Goal: Information Seeking & Learning: Understand process/instructions

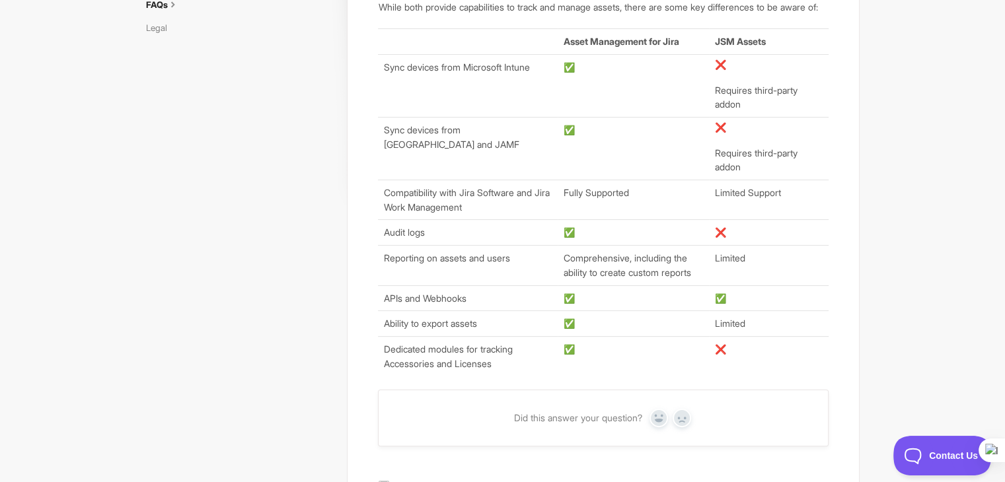
scroll to position [215, 0]
click at [438, 216] on td "Compatibility with Jira Software and Jira Work Management" at bounding box center [468, 198] width 180 height 40
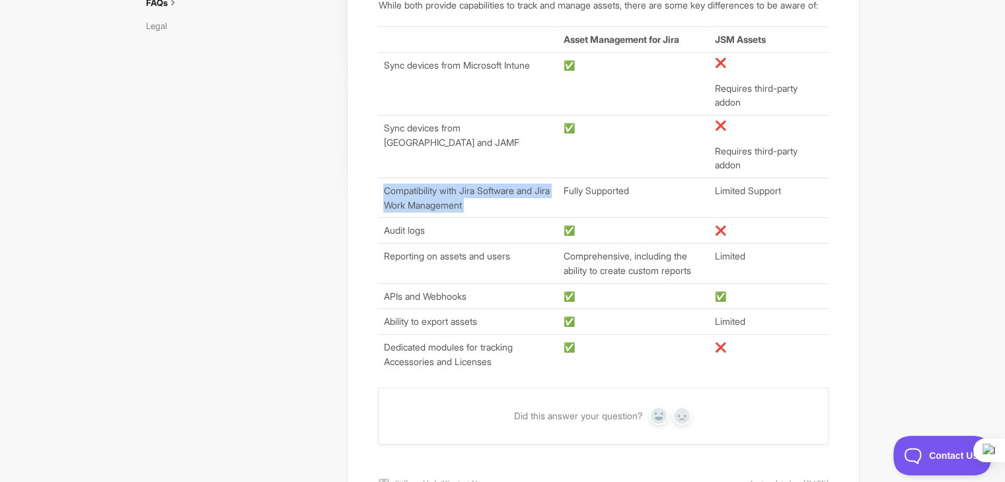
click at [438, 216] on td "Compatibility with Jira Software and Jira Work Management" at bounding box center [468, 198] width 180 height 40
click at [499, 202] on td "Compatibility with Jira Software and Jira Work Management" at bounding box center [468, 198] width 180 height 40
click at [402, 243] on td "Audit logs" at bounding box center [468, 231] width 180 height 26
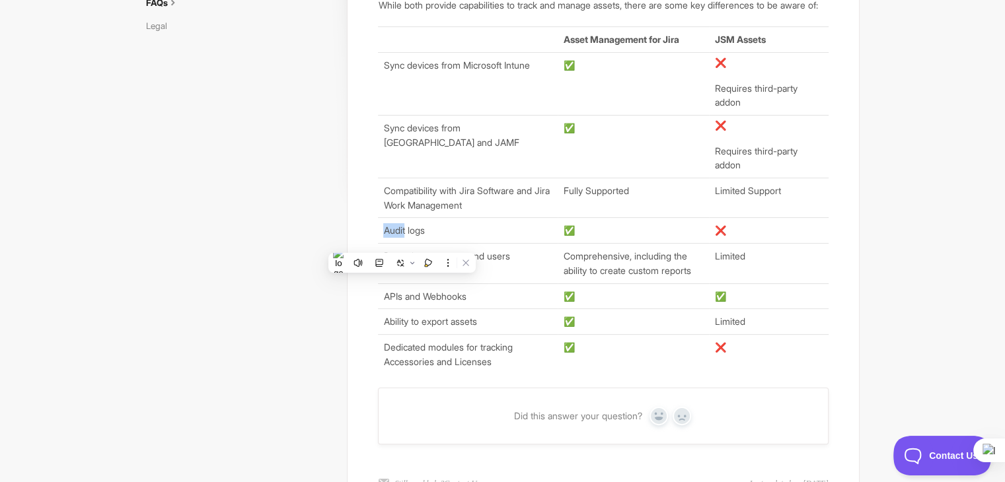
click at [402, 243] on td "Audit logs" at bounding box center [468, 231] width 180 height 26
click at [482, 273] on td "Reporting on assets and users" at bounding box center [468, 264] width 180 height 40
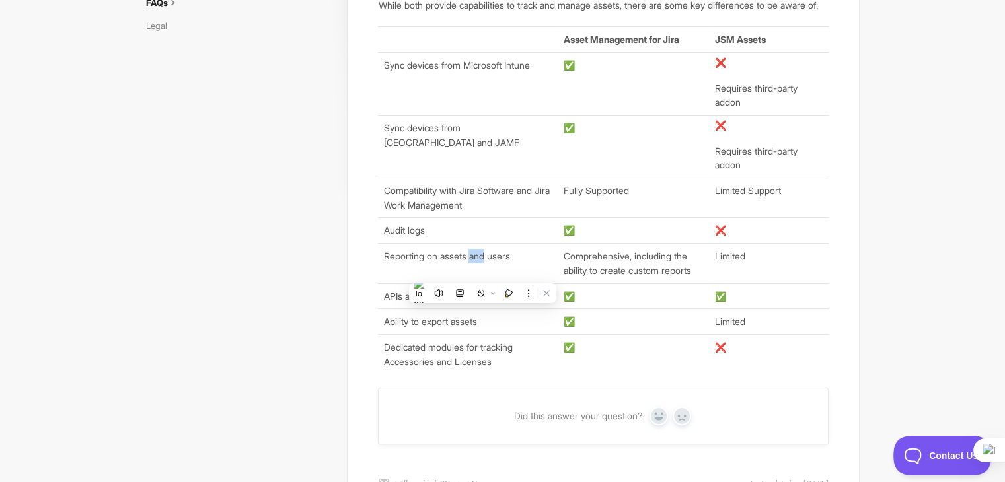
click at [482, 273] on td "Reporting on assets and users" at bounding box center [468, 264] width 180 height 40
click at [513, 276] on td "Reporting on assets and users" at bounding box center [468, 264] width 180 height 40
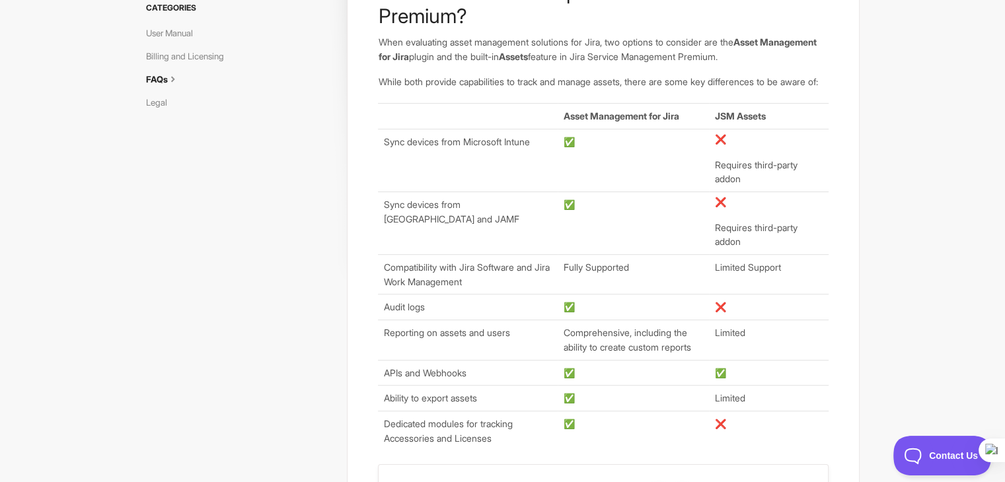
scroll to position [140, 0]
drag, startPoint x: 1006, startPoint y: 1, endPoint x: 713, endPoint y: 34, distance: 295.4
click at [713, 34] on p "When evaluating asset management solutions for Jira, two options to consider ar…" at bounding box center [603, 48] width 450 height 28
click at [604, 67] on article "How does AMFJ compare to Assets in JSM Premium? When evaluating asset managemen…" at bounding box center [603, 214] width 450 height 471
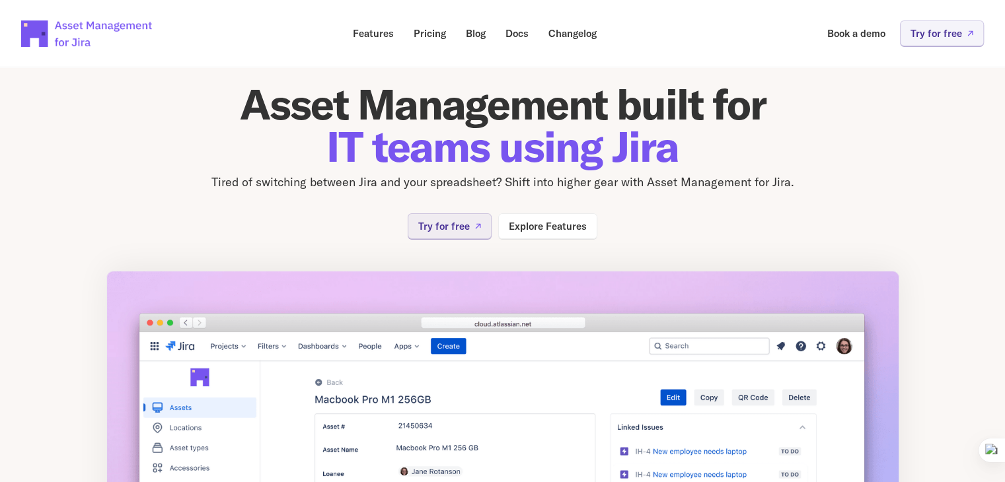
scroll to position [17, 0]
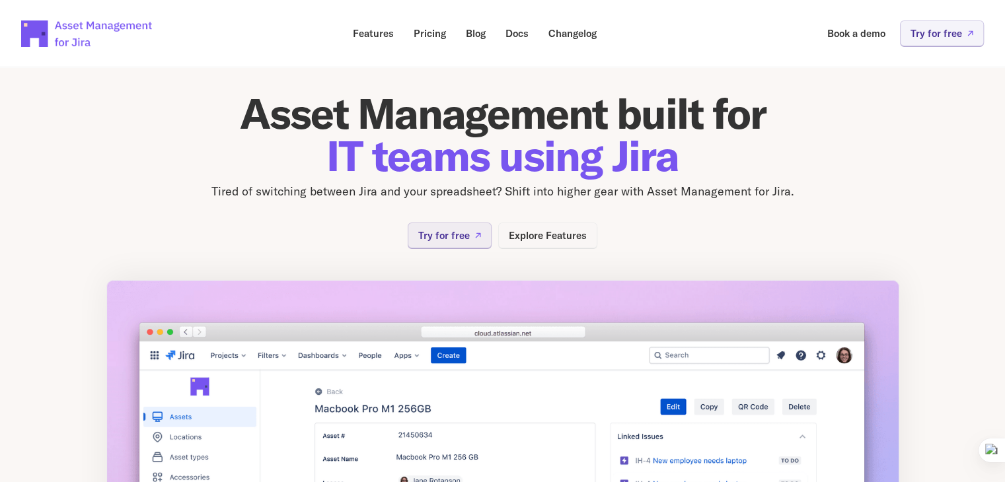
click at [547, 239] on p "Explore Features" at bounding box center [548, 236] width 78 height 10
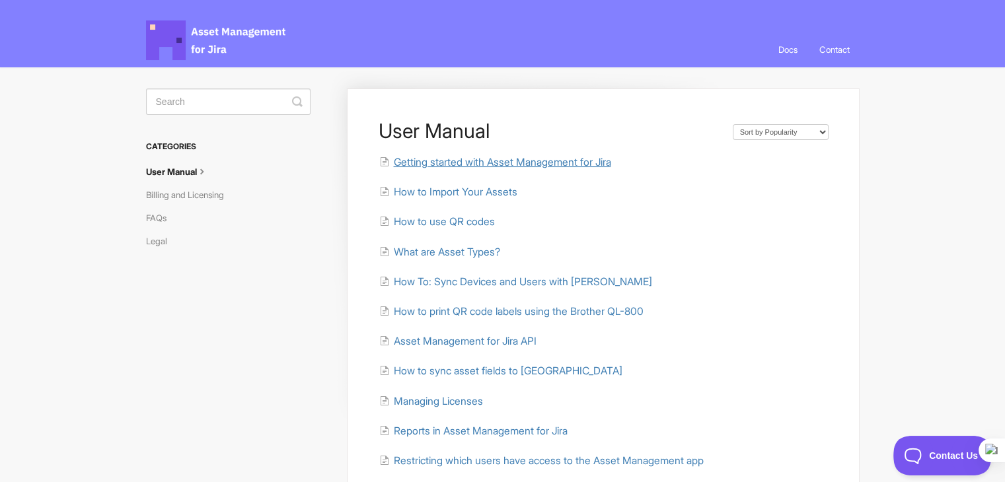
click at [466, 160] on span "Getting started with Asset Management for Jira" at bounding box center [501, 162] width 217 height 13
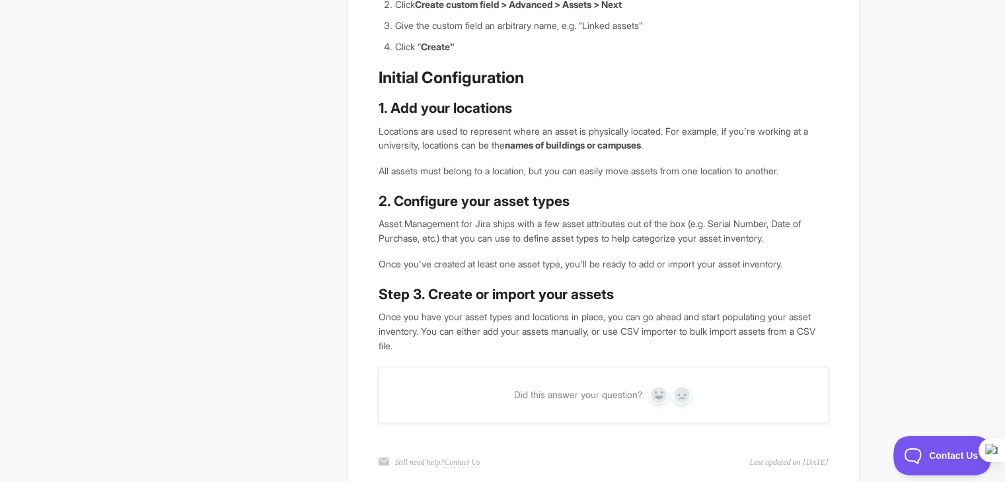
scroll to position [379, 0]
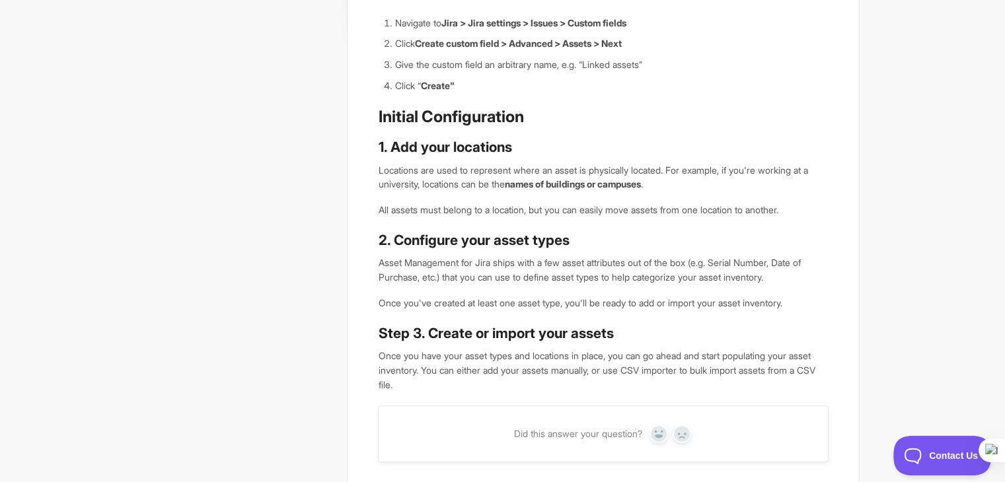
click at [572, 379] on p "Once you have your asset types and locations in place, you can go ahead and sta…" at bounding box center [603, 370] width 450 height 43
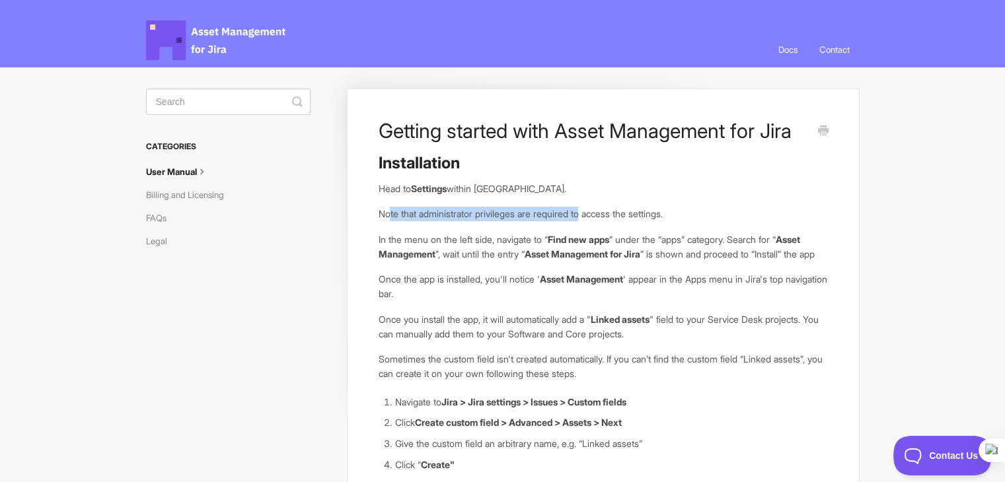
drag, startPoint x: 436, startPoint y: 213, endPoint x: 589, endPoint y: 213, distance: 152.7
click at [589, 213] on p "Note that administrator privileges are required to access the settings." at bounding box center [603, 214] width 450 height 15
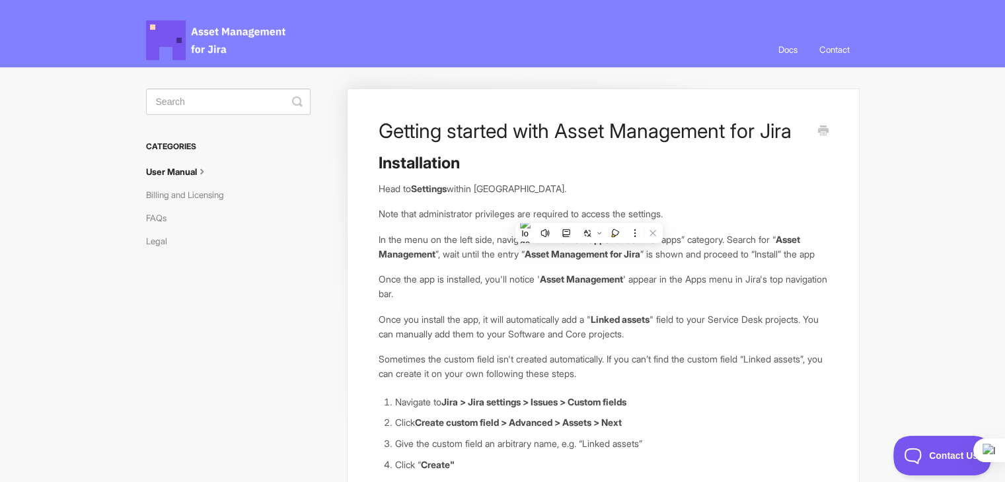
click at [484, 254] on p "In the menu on the left side, navigate to “ Find new apps ” under the “apps” ca…" at bounding box center [603, 247] width 450 height 28
drag, startPoint x: 434, startPoint y: 253, endPoint x: 650, endPoint y: 253, distance: 216.8
click at [650, 253] on p "In the menu on the left side, navigate to “ Find new apps ” under the “apps” ca…" at bounding box center [603, 247] width 450 height 28
drag, startPoint x: 725, startPoint y: 247, endPoint x: 833, endPoint y: 247, distance: 107.7
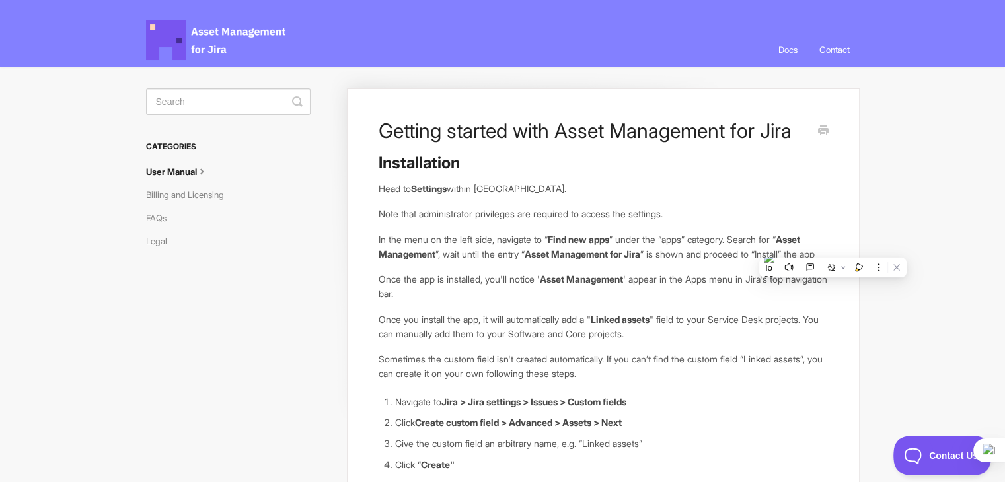
click at [436, 284] on div "Installation Head to Settings within Jira. Note that administrator privileges a…" at bounding box center [603, 462] width 450 height 619
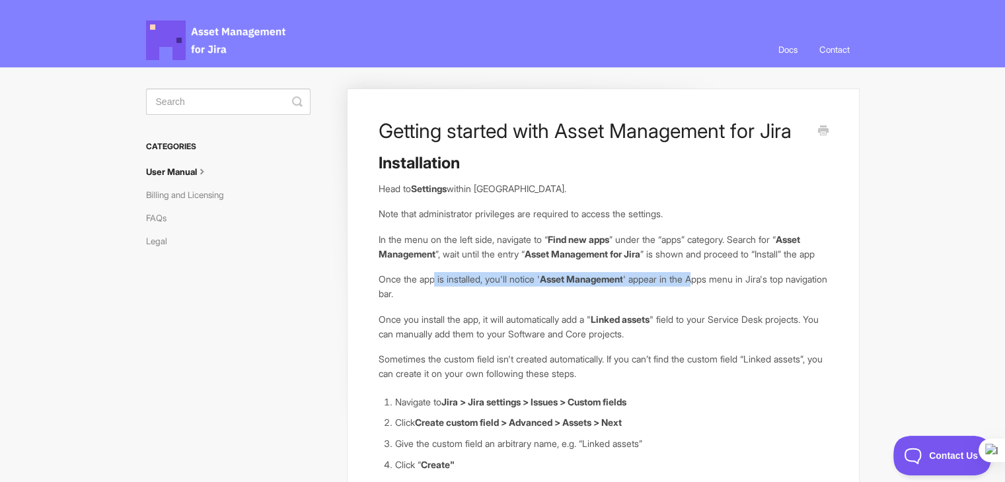
drag, startPoint x: 613, startPoint y: 282, endPoint x: 751, endPoint y: 279, distance: 137.5
click at [712, 280] on div "Installation Head to Settings within Jira. Note that administrator privileges a…" at bounding box center [603, 462] width 450 height 619
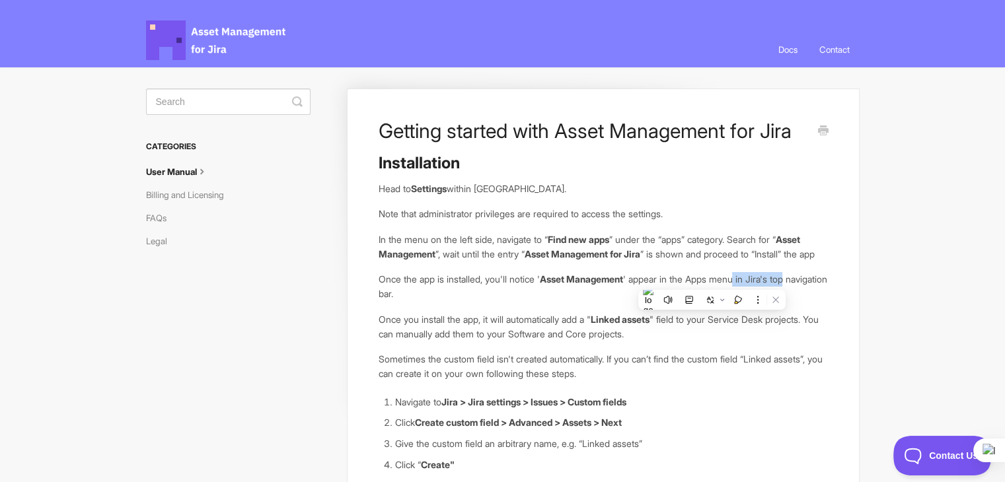
drag, startPoint x: 753, startPoint y: 279, endPoint x: 809, endPoint y: 283, distance: 56.3
click at [809, 283] on div "Installation Head to Settings within Jira. Note that administrator privileges a…" at bounding box center [603, 462] width 450 height 619
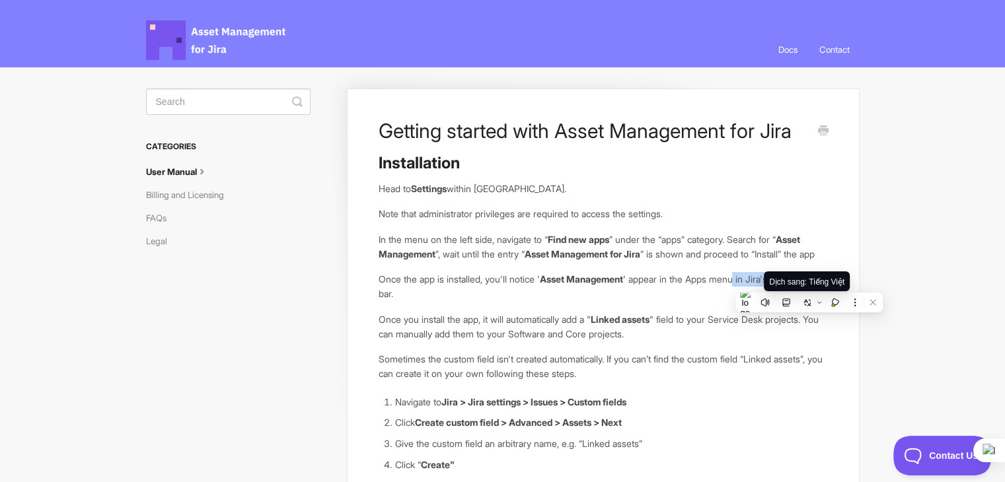
click at [812, 294] on button at bounding box center [807, 302] width 17 height 17
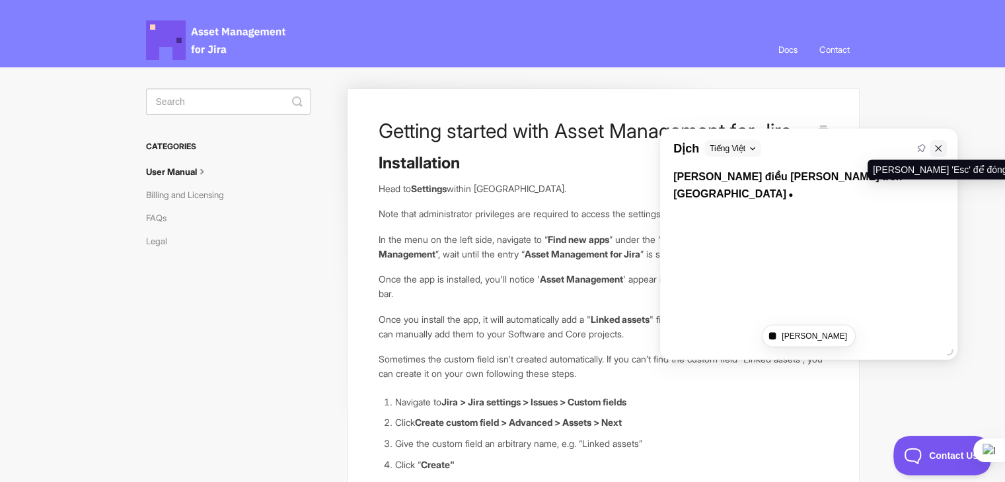
click at [931, 149] on button at bounding box center [938, 148] width 17 height 17
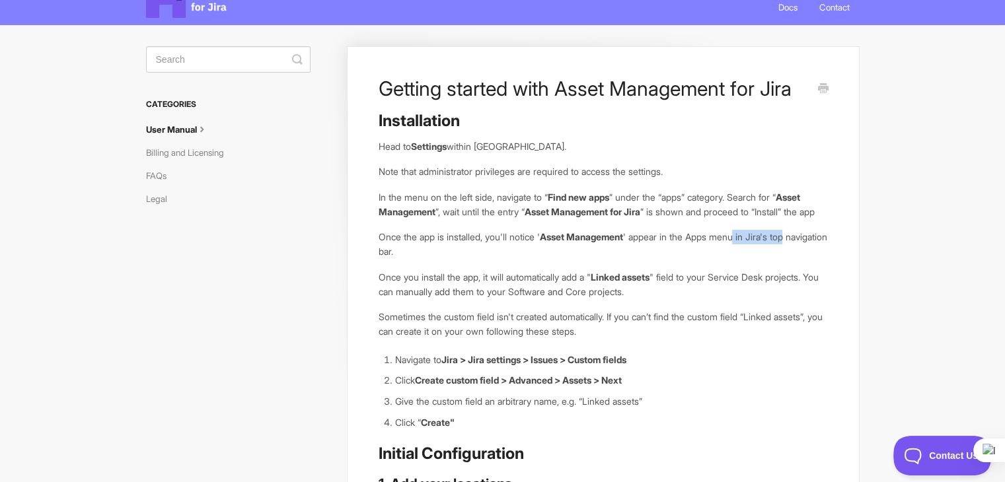
scroll to position [66, 0]
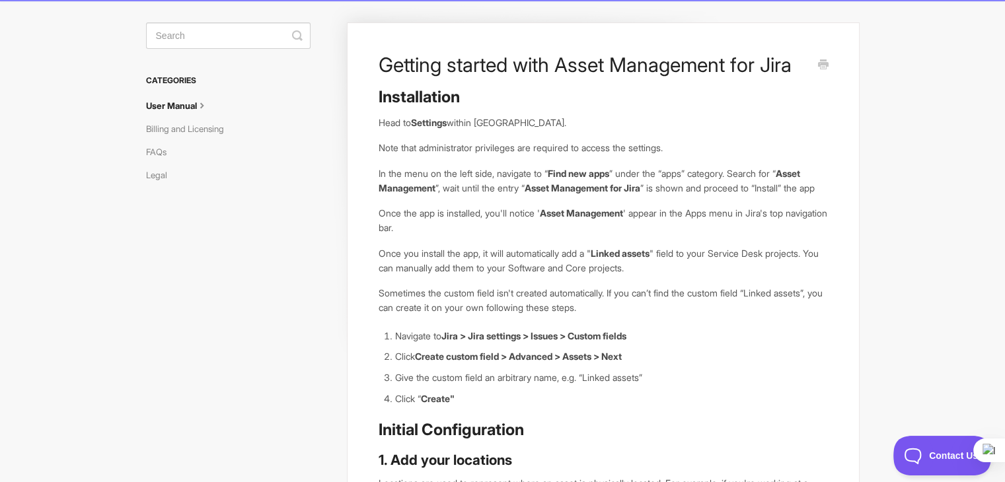
click at [402, 262] on p "Once you install the app, it will automatically add a " Linked assets " field t…" at bounding box center [603, 261] width 450 height 28
drag, startPoint x: 401, startPoint y: 268, endPoint x: 683, endPoint y: 272, distance: 282.9
click at [683, 272] on p "Once you install the app, it will automatically add a " Linked assets " field t…" at bounding box center [603, 261] width 450 height 28
click at [785, 272] on p "Once you install the app, it will automatically add a " Linked assets " field t…" at bounding box center [603, 261] width 450 height 28
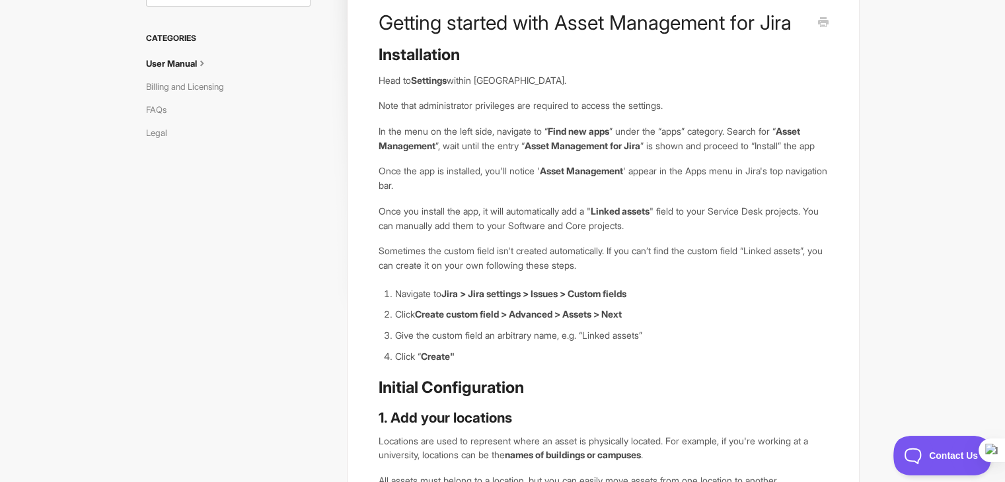
scroll to position [132, 0]
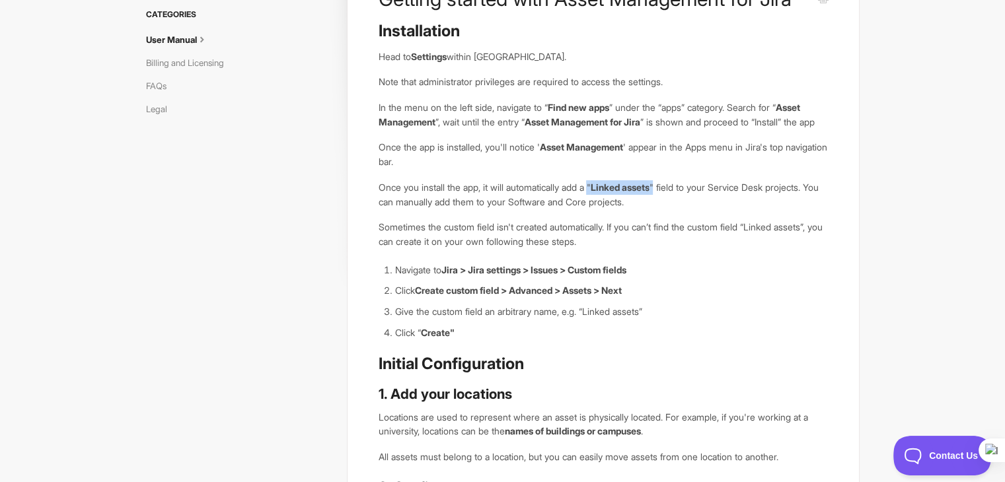
drag, startPoint x: 603, startPoint y: 200, endPoint x: 672, endPoint y: 201, distance: 69.4
click at [672, 201] on p "Once you install the app, it will automatically add a " Linked assets " field t…" at bounding box center [603, 194] width 450 height 28
click at [718, 199] on p "Once you install the app, it will automatically add a " Linked assets " field t…" at bounding box center [603, 194] width 450 height 28
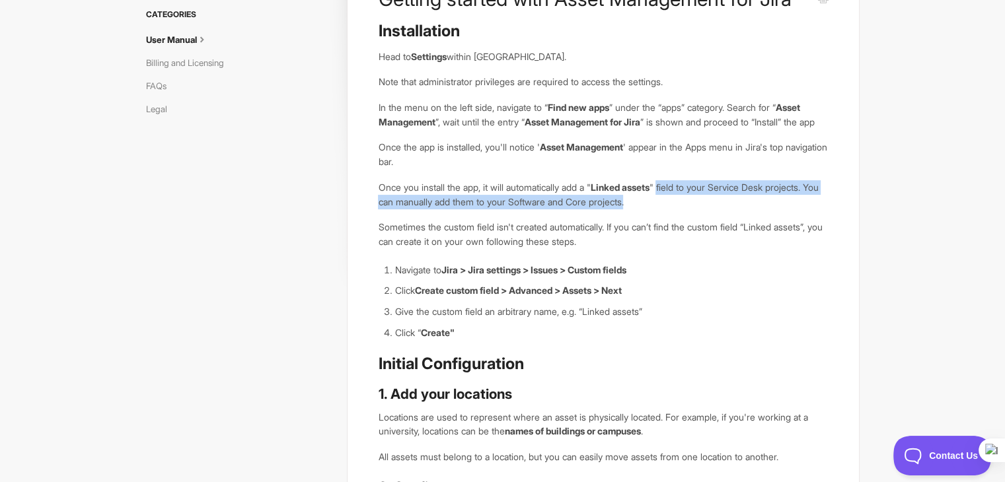
drag, startPoint x: 674, startPoint y: 202, endPoint x: 712, endPoint y: 220, distance: 42.3
click at [712, 209] on p "Once you install the app, it will automatically add a " Linked assets " field t…" at bounding box center [603, 194] width 450 height 28
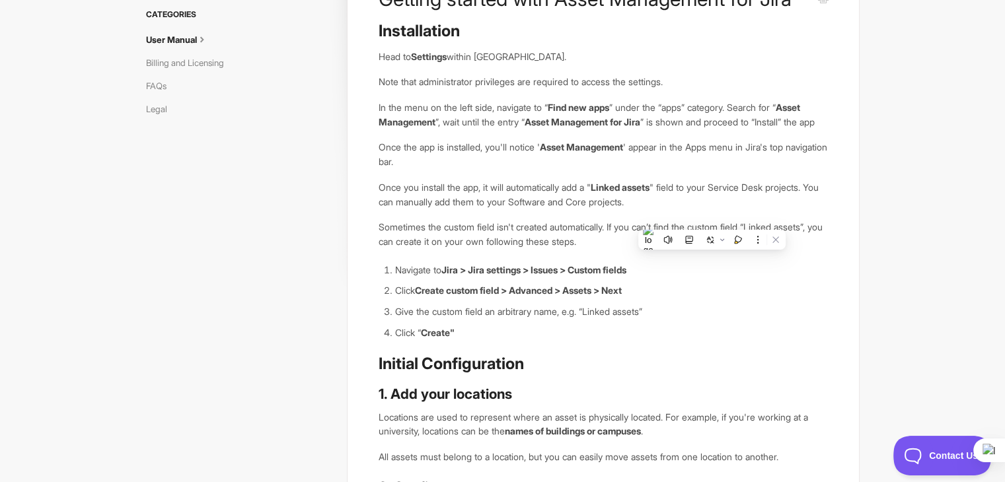
click at [430, 238] on p "Sometimes the custom field isn't created automatically. If you can’t find the c…" at bounding box center [603, 234] width 450 height 28
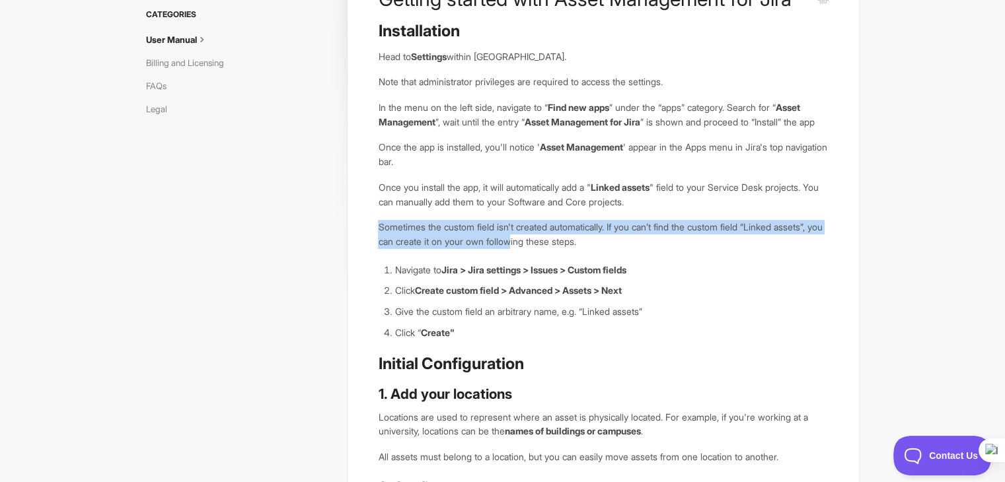
drag, startPoint x: 401, startPoint y: 235, endPoint x: 571, endPoint y: 249, distance: 170.4
click at [571, 249] on div "Getting started with Asset Management for Jira Installation Head to Settings wi…" at bounding box center [603, 373] width 512 height 835
click at [574, 243] on p "Sometimes the custom field isn't created automatically. If you can’t find the c…" at bounding box center [603, 234] width 450 height 28
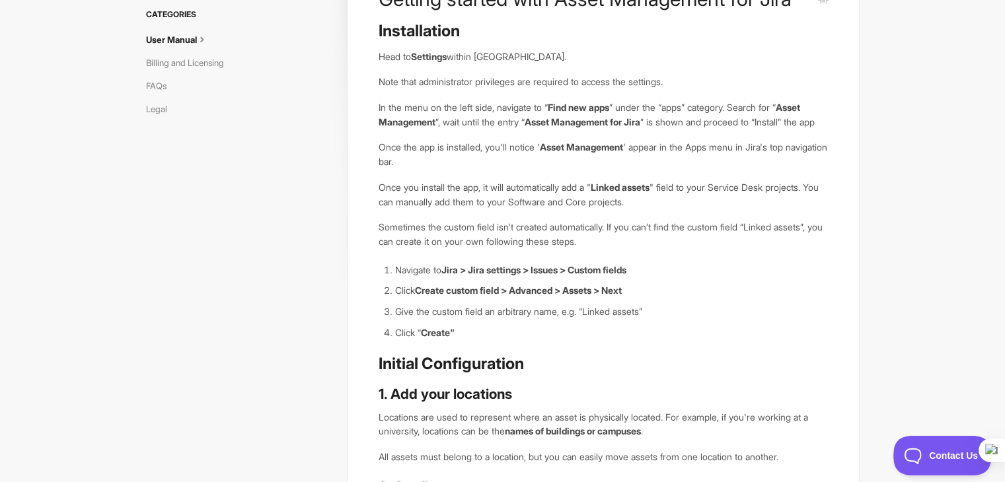
click at [645, 244] on p "Sometimes the custom field isn't created automatically. If you can’t find the c…" at bounding box center [603, 234] width 450 height 28
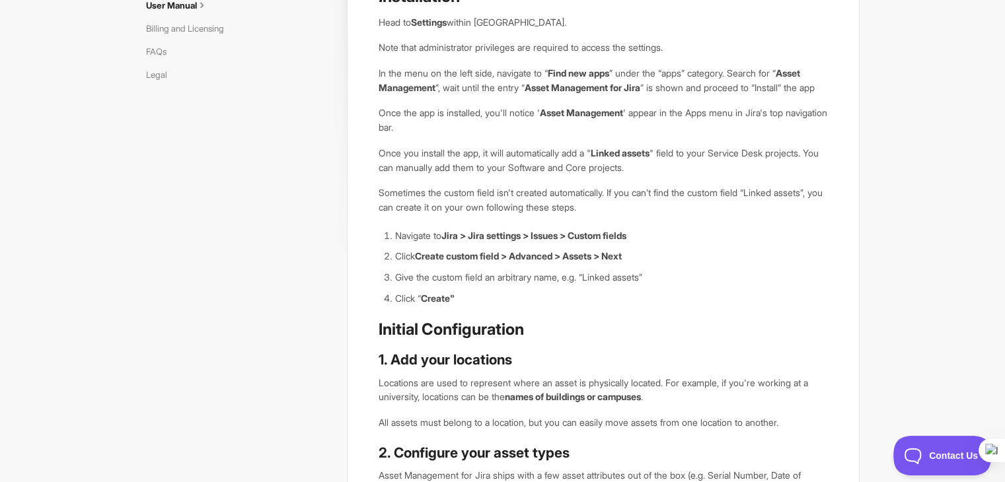
scroll to position [0, 0]
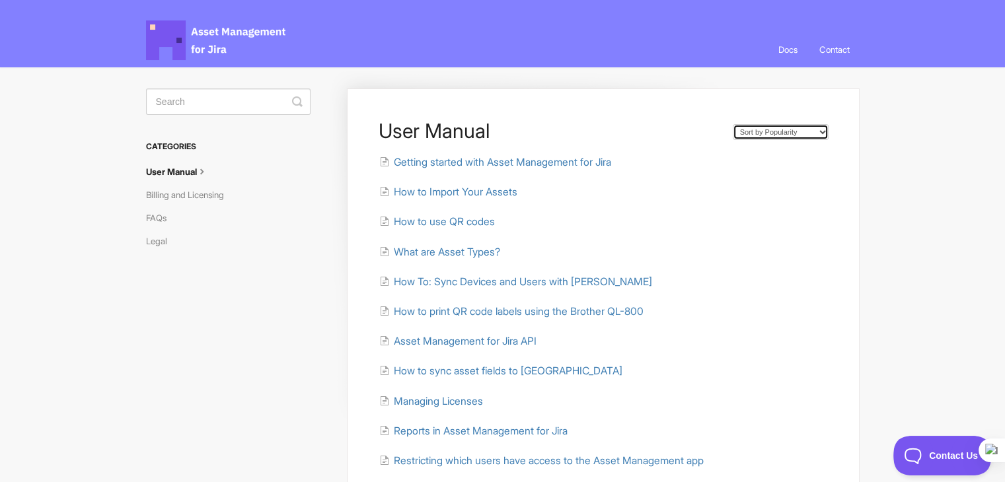
click at [816, 132] on select "Sort by Default Sort A-Z Sort by Popularity Sort by Last Updated" at bounding box center [781, 132] width 96 height 16
click at [814, 133] on select "Sort by Default Sort A-Z Sort by Popularity Sort by Last Updated" at bounding box center [781, 132] width 96 height 16
drag, startPoint x: 610, startPoint y: 112, endPoint x: 621, endPoint y: 41, distance: 71.6
click at [610, 112] on div "User Manual Sort by Default Sort A-Z Sort by Popularity Sort by Last Updated Ge…" at bounding box center [603, 455] width 512 height 732
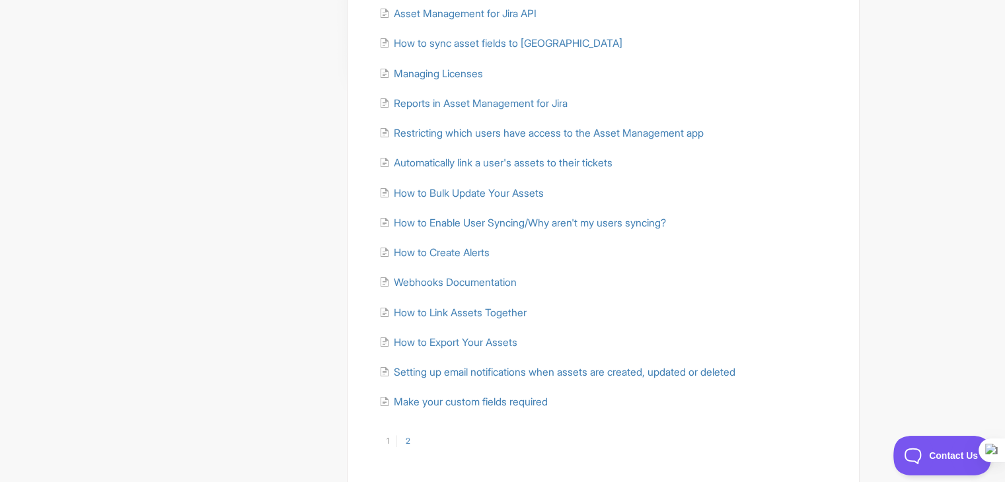
scroll to position [330, 0]
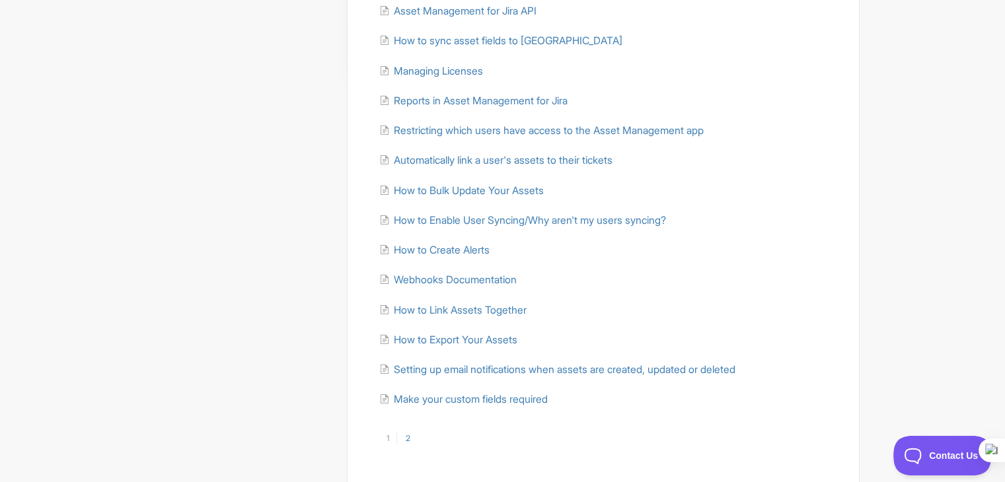
click at [407, 433] on link "2" at bounding box center [407, 439] width 21 height 12
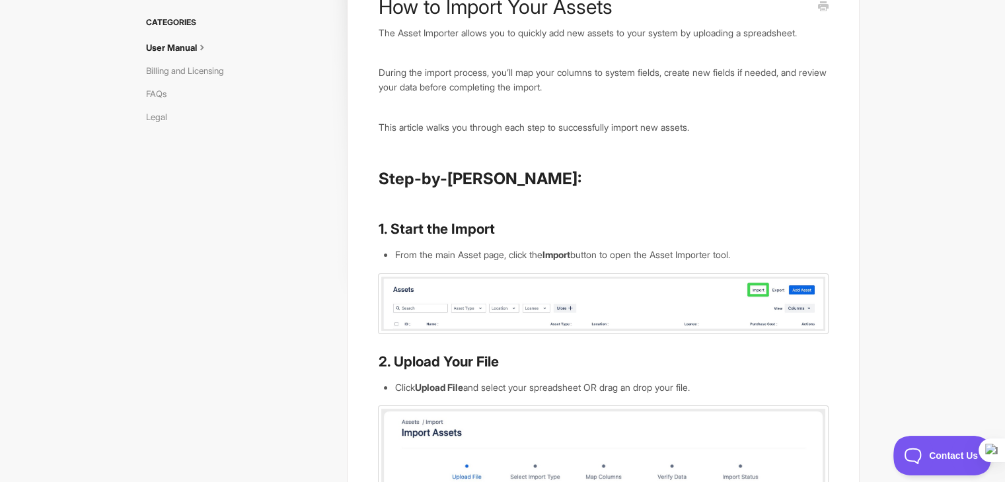
scroll to position [132, 0]
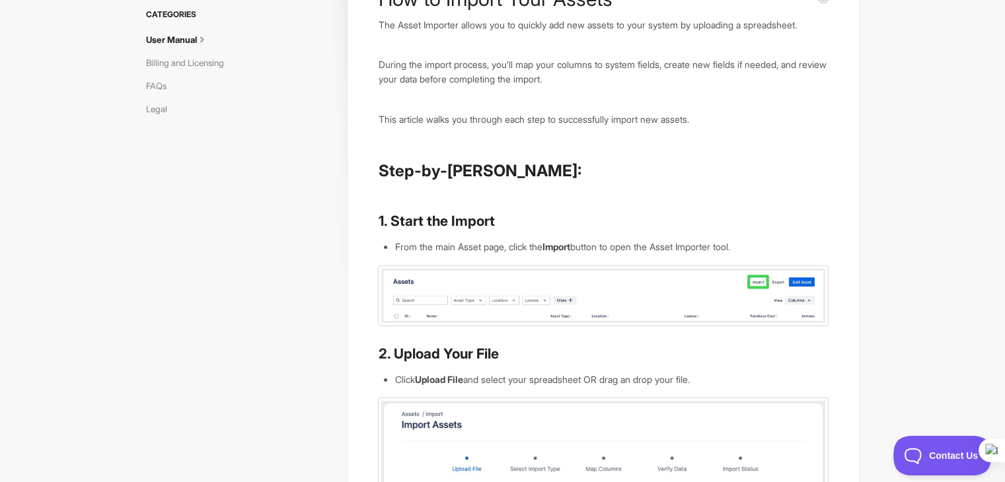
drag, startPoint x: 646, startPoint y: 254, endPoint x: 653, endPoint y: 257, distance: 7.1
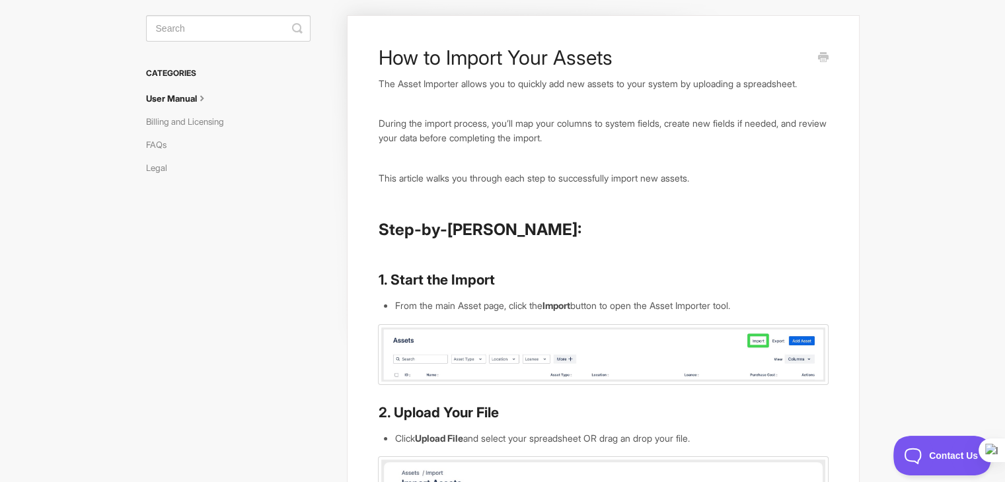
scroll to position [0, 0]
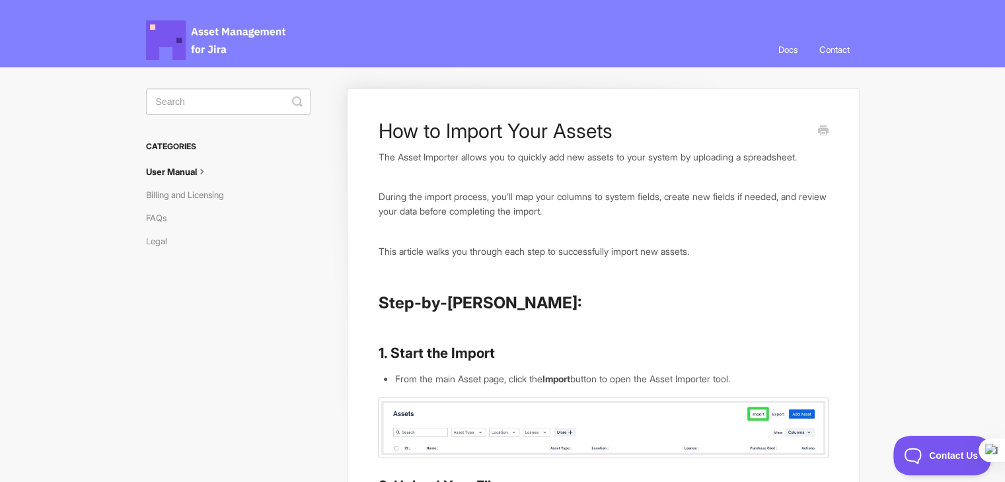
click at [180, 168] on link "User Manual" at bounding box center [182, 171] width 73 height 21
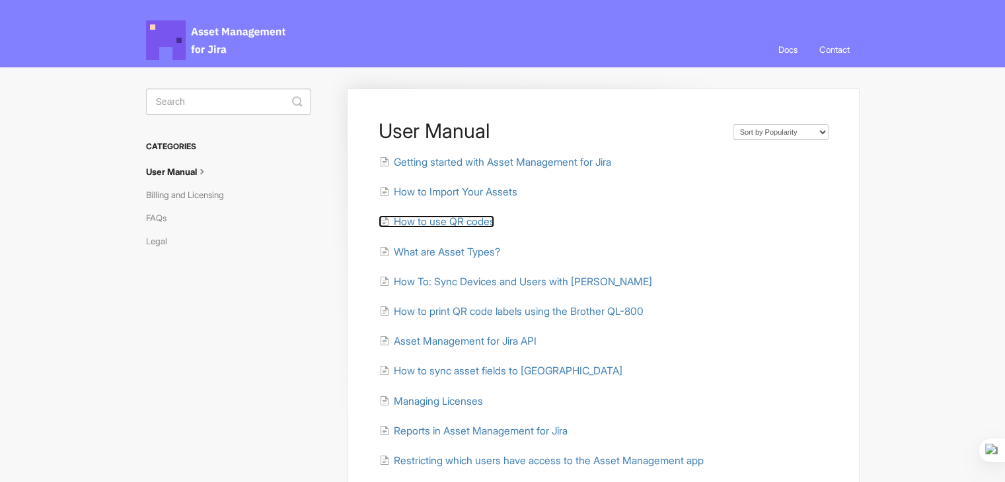
click at [471, 217] on span "How to use QR codes" at bounding box center [443, 221] width 101 height 13
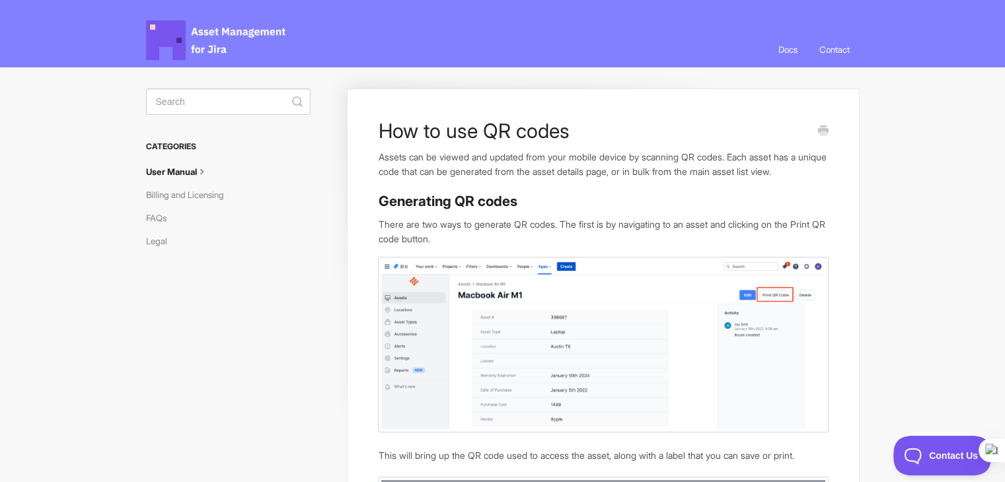
click at [577, 163] on p "Assets can be viewed and updated from your mobile device by scanning QR codes. …" at bounding box center [603, 164] width 450 height 28
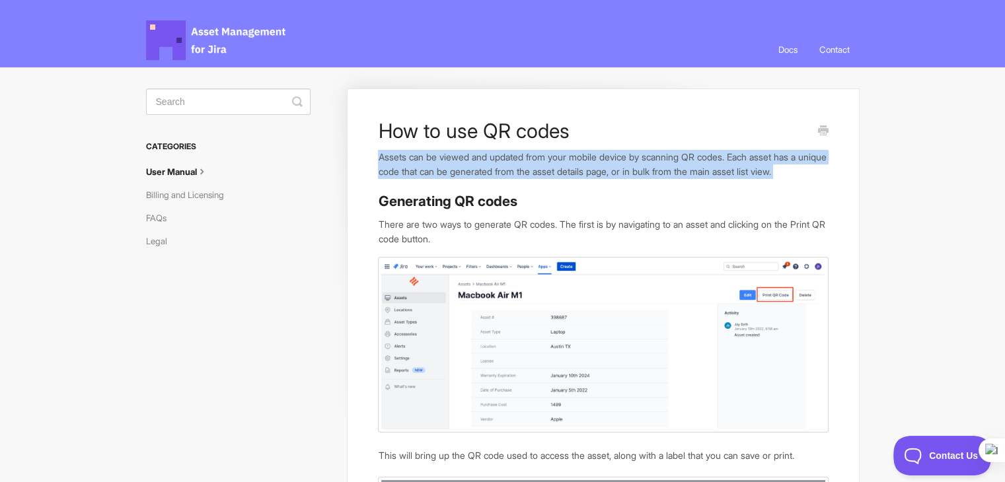
click at [577, 163] on p "Assets can be viewed and updated from your mobile device by scanning QR codes. …" at bounding box center [603, 164] width 450 height 28
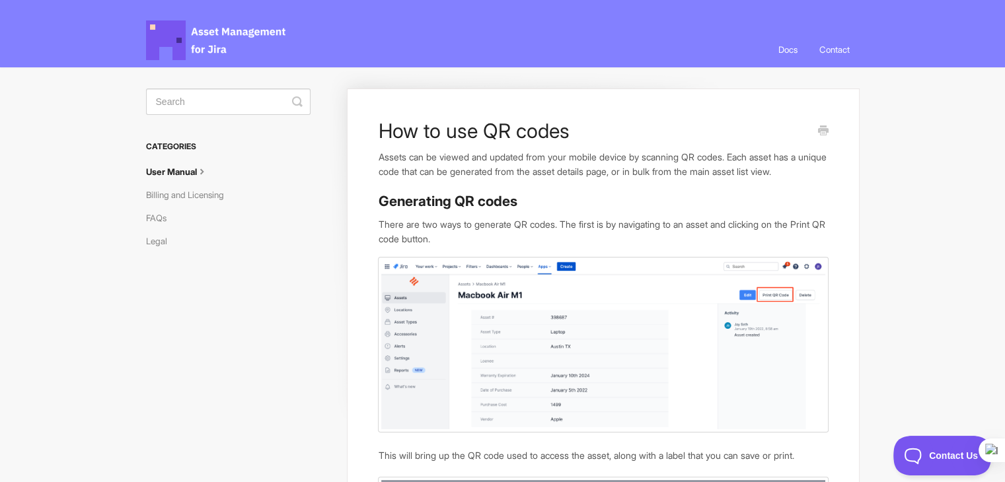
click at [745, 199] on h3 "Generating QR codes" at bounding box center [603, 201] width 450 height 19
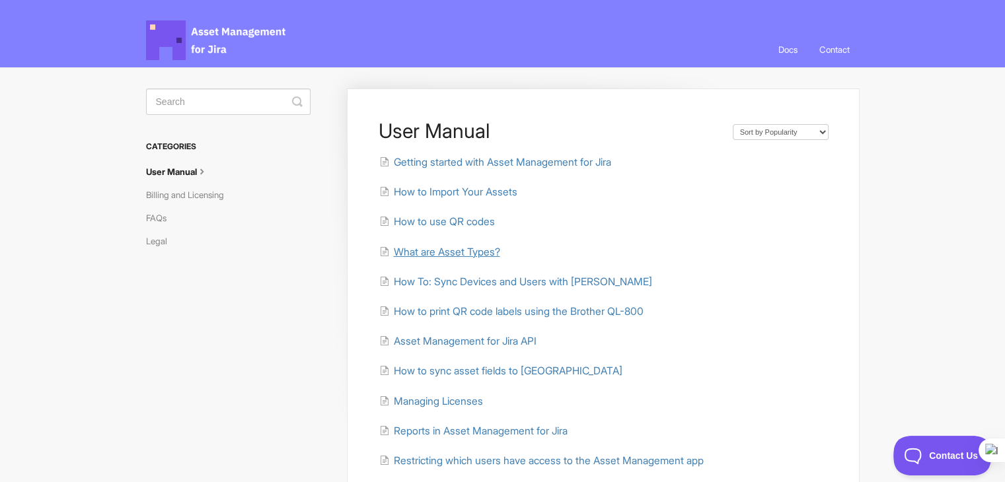
click at [476, 252] on span "What are Asset Types?" at bounding box center [446, 252] width 106 height 13
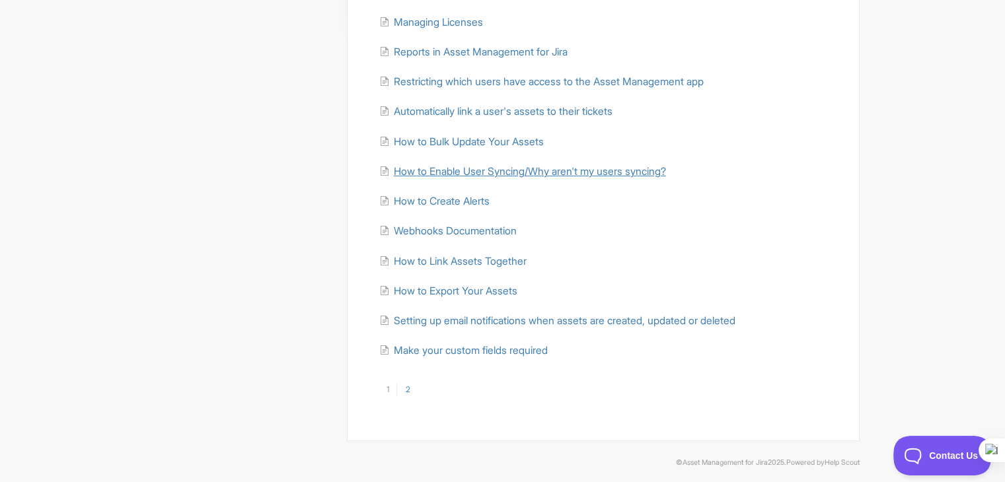
scroll to position [387, 0]
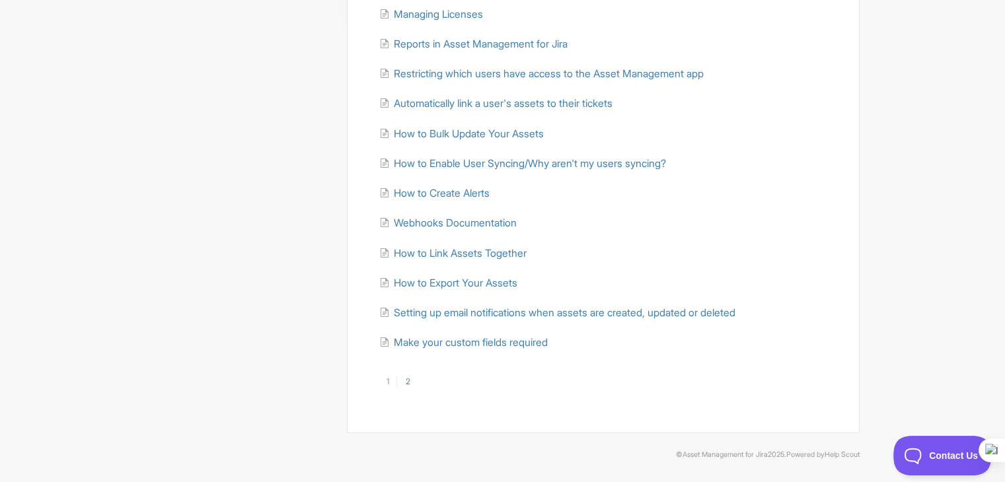
click at [408, 376] on link "2" at bounding box center [407, 382] width 21 height 12
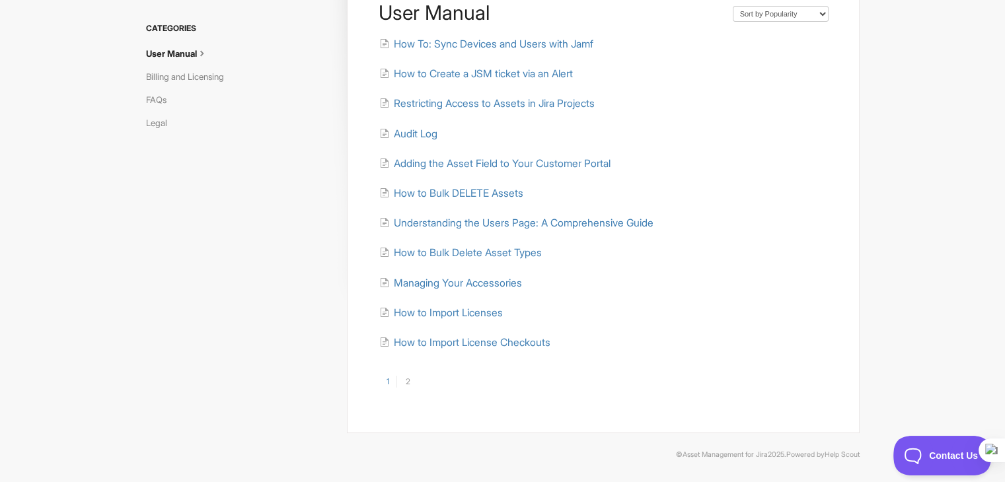
click at [386, 371] on div "User Manual Sort by Default Sort A-Z Sort by Popularity Sort by Last Updated Ho…" at bounding box center [603, 201] width 512 height 463
click at [384, 379] on link "1" at bounding box center [387, 382] width 19 height 12
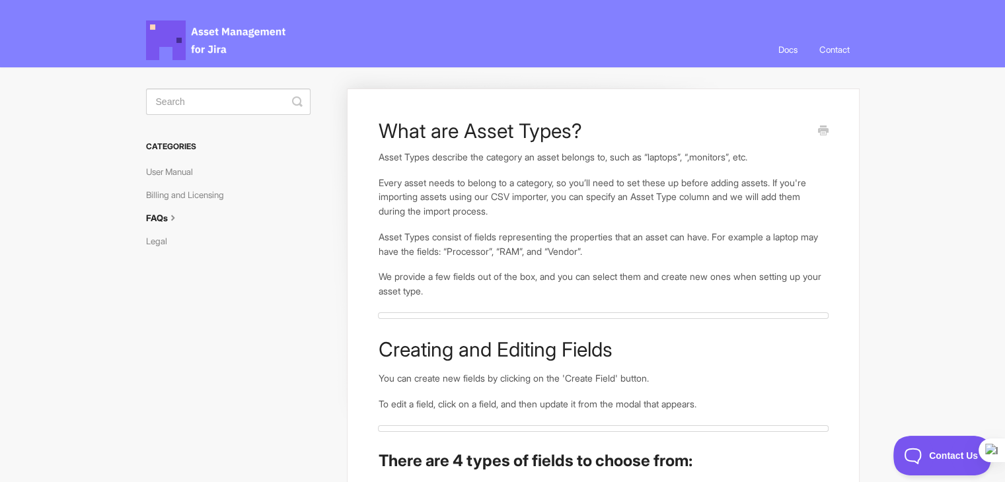
click at [616, 176] on p "Every asset needs to belong to a category, so you’ll need to set these up befor…" at bounding box center [603, 197] width 450 height 43
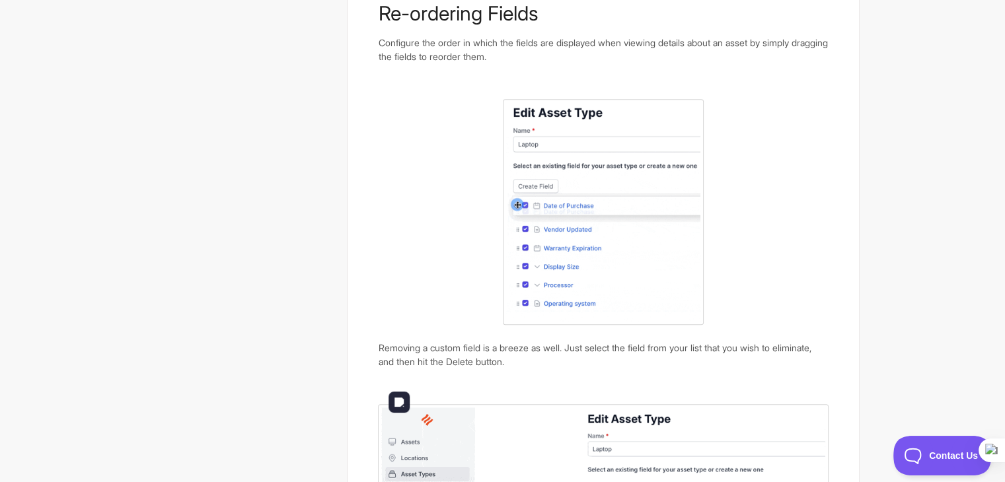
scroll to position [888, 0]
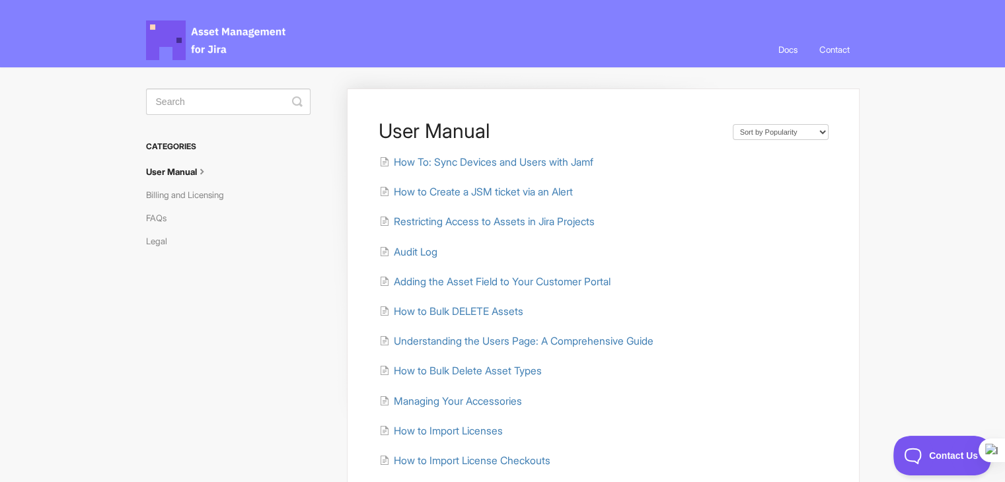
scroll to position [66, 0]
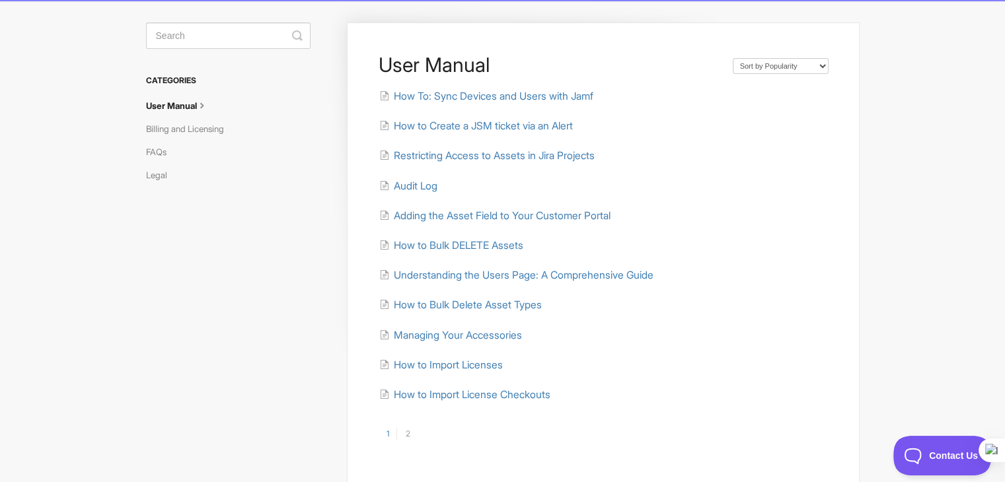
click at [389, 434] on link "1" at bounding box center [387, 434] width 19 height 12
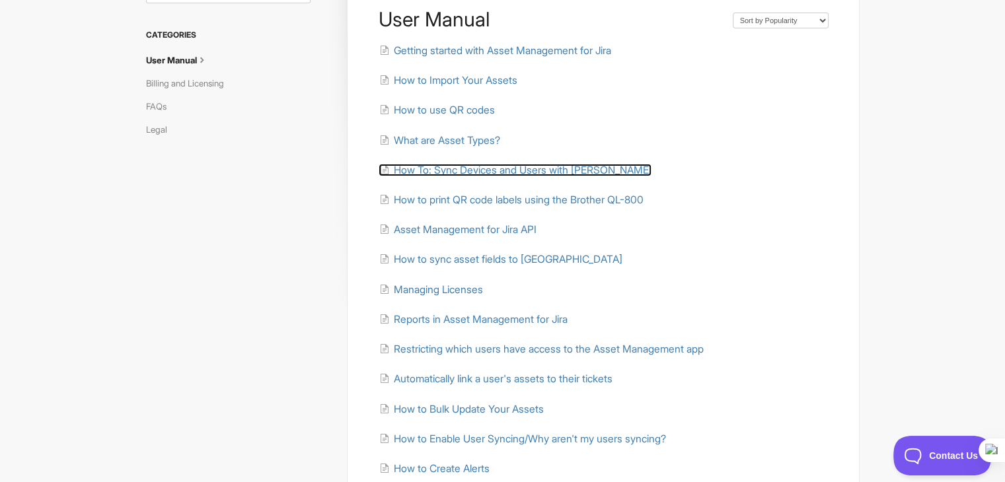
scroll to position [132, 0]
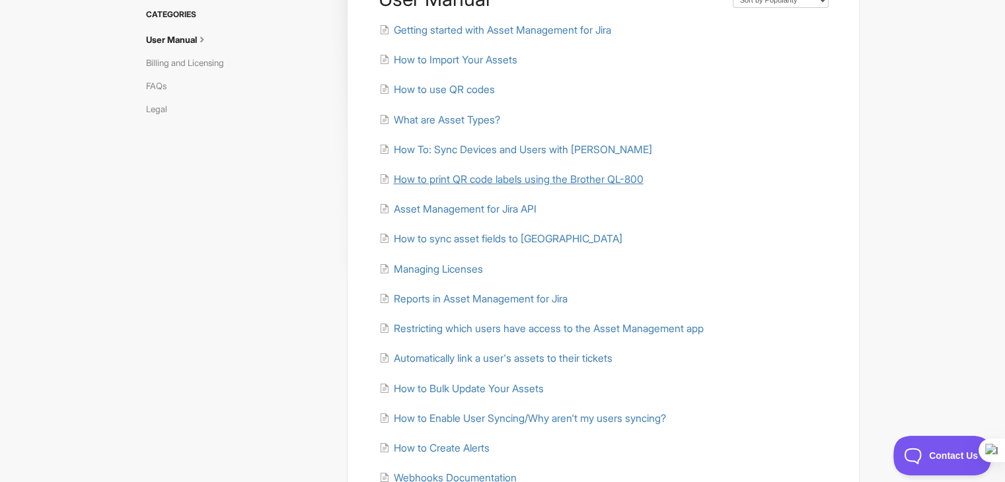
drag, startPoint x: 521, startPoint y: 192, endPoint x: 510, endPoint y: 174, distance: 21.3
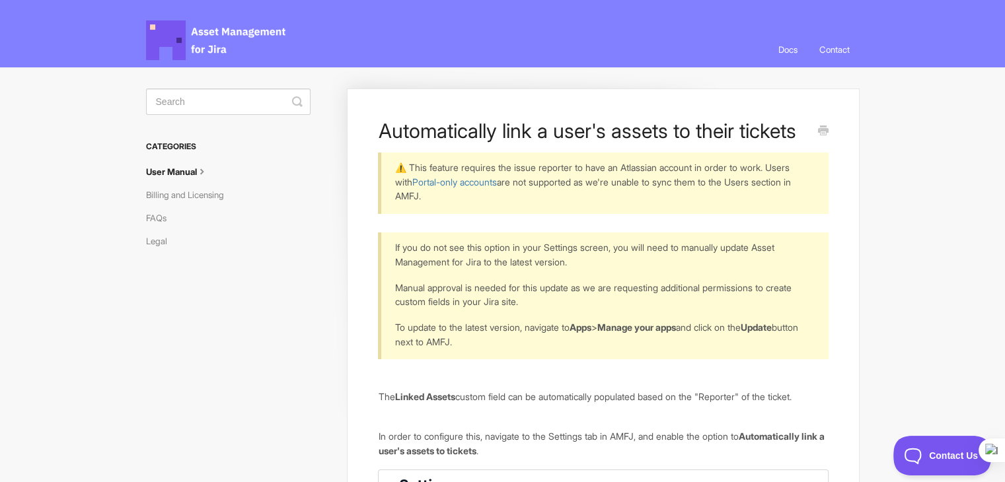
click at [205, 173] on icon at bounding box center [202, 170] width 11 height 11
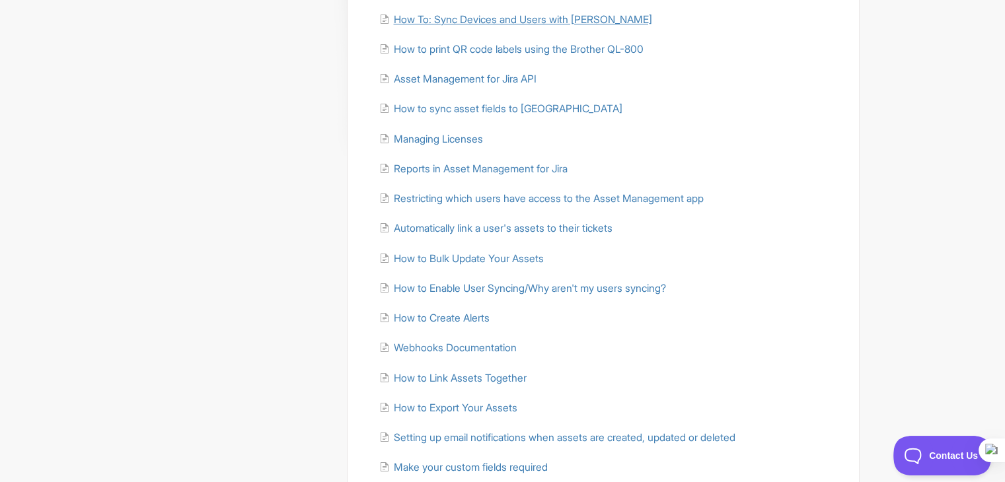
scroll to position [264, 0]
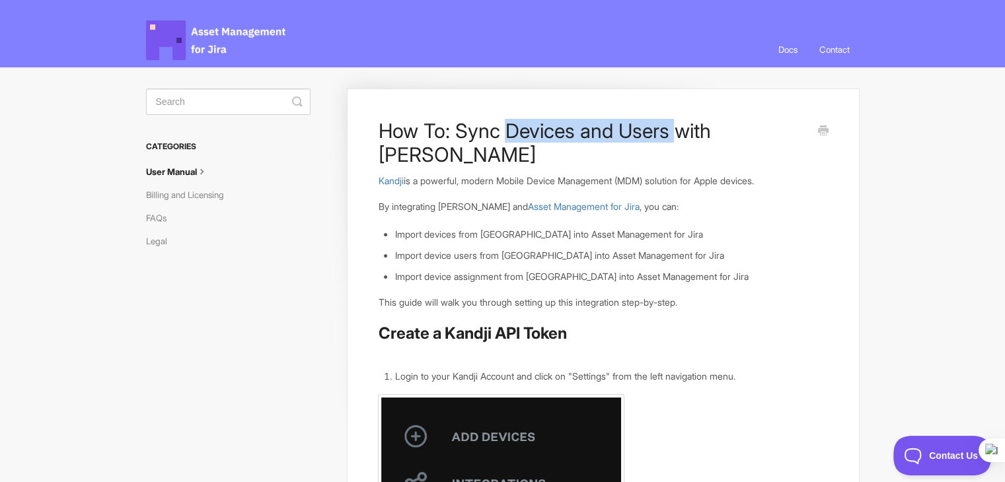
drag, startPoint x: 505, startPoint y: 132, endPoint x: 669, endPoint y: 130, distance: 163.9
click at [669, 130] on h1 "How To: Sync Devices and Users with Kandji" at bounding box center [593, 143] width 430 height 48
copy h1 "Devices and Users"
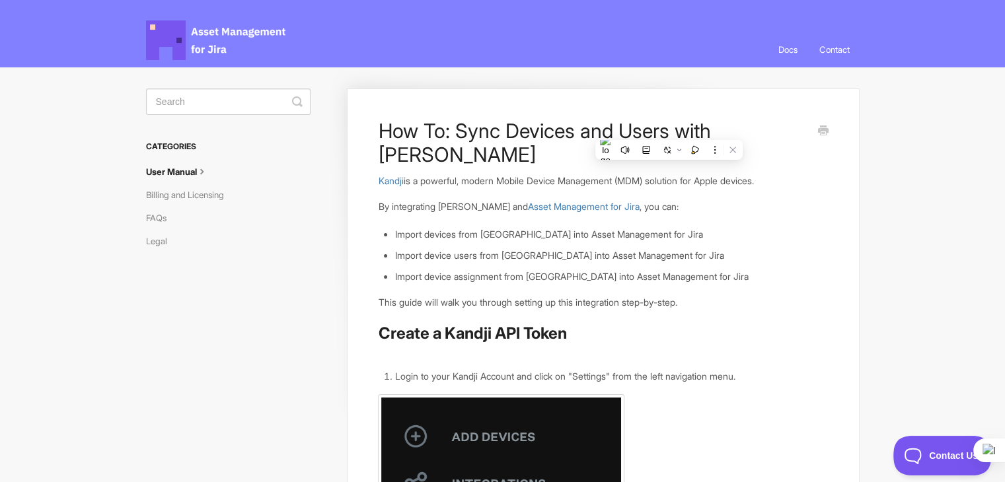
click at [725, 200] on p "By integrating Kandji and Asset Management for Jira , you can:" at bounding box center [603, 207] width 450 height 15
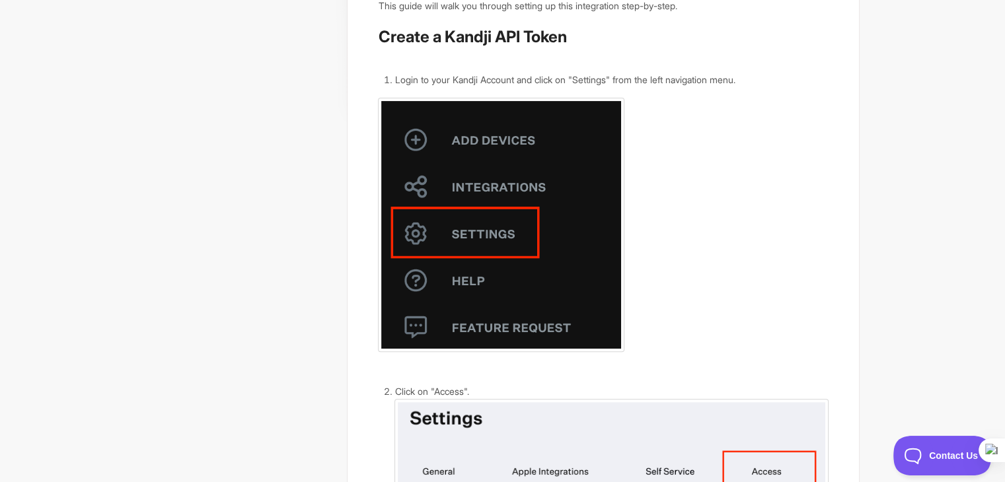
scroll to position [5, 0]
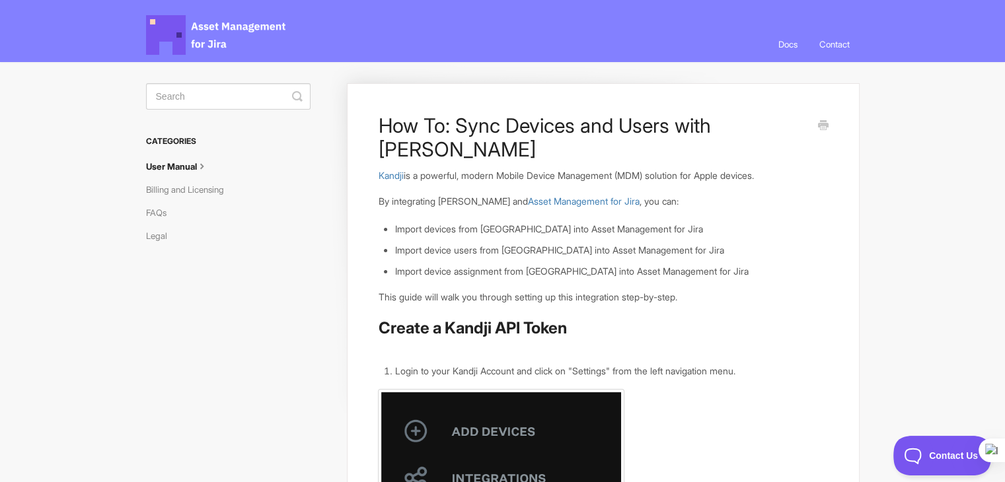
click at [576, 118] on h1 "How To: Sync Devices and Users with Kandji" at bounding box center [593, 138] width 430 height 48
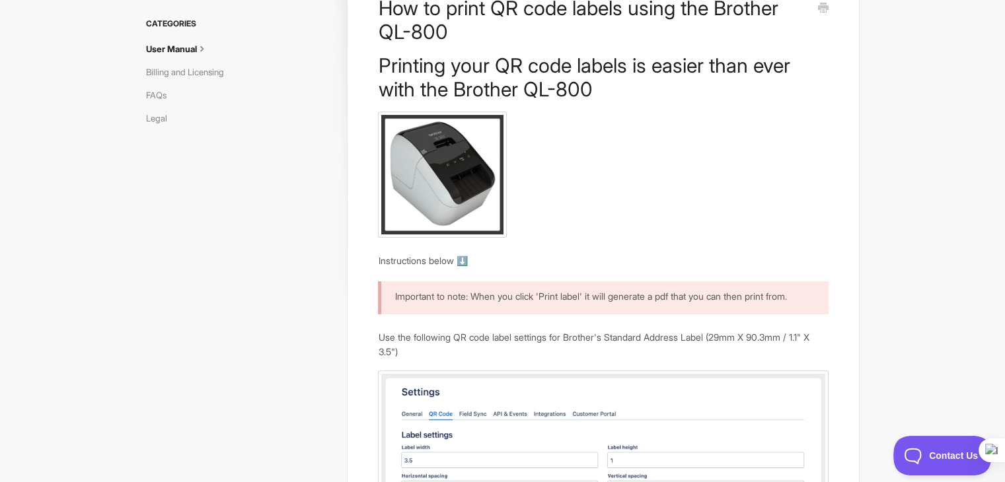
scroll to position [15, 0]
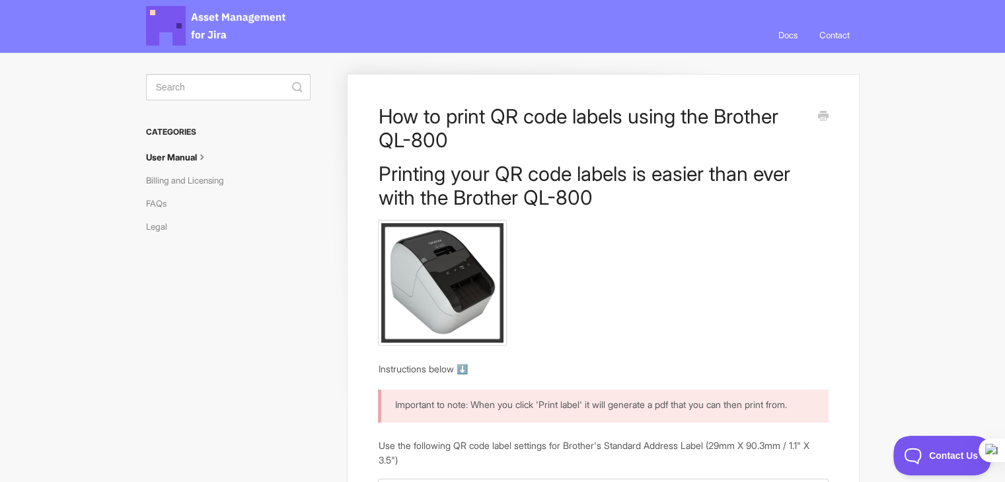
click at [561, 170] on h1 "Printing your QR code labels is easier than ever with the Brother QL-800" at bounding box center [603, 186] width 450 height 48
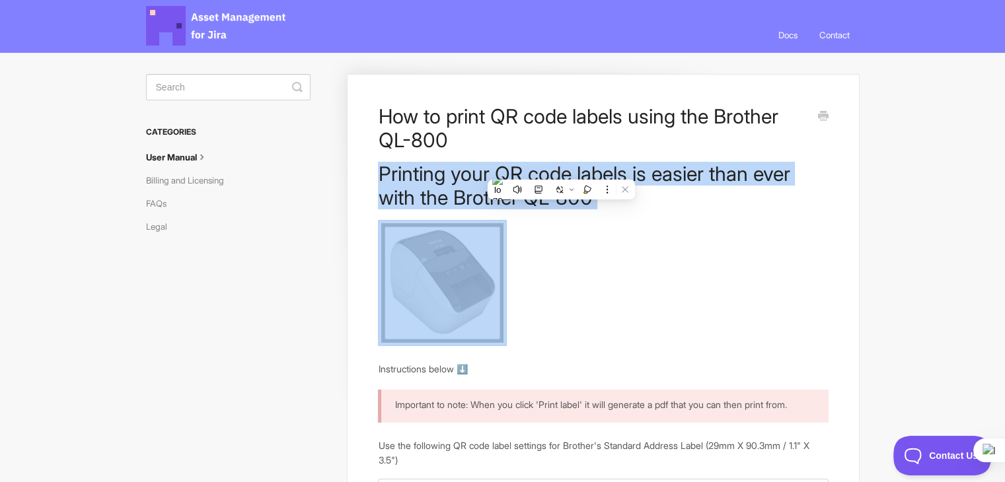
click at [561, 170] on h1 "Printing your QR code labels is easier than ever with the Brother QL-800" at bounding box center [603, 186] width 450 height 48
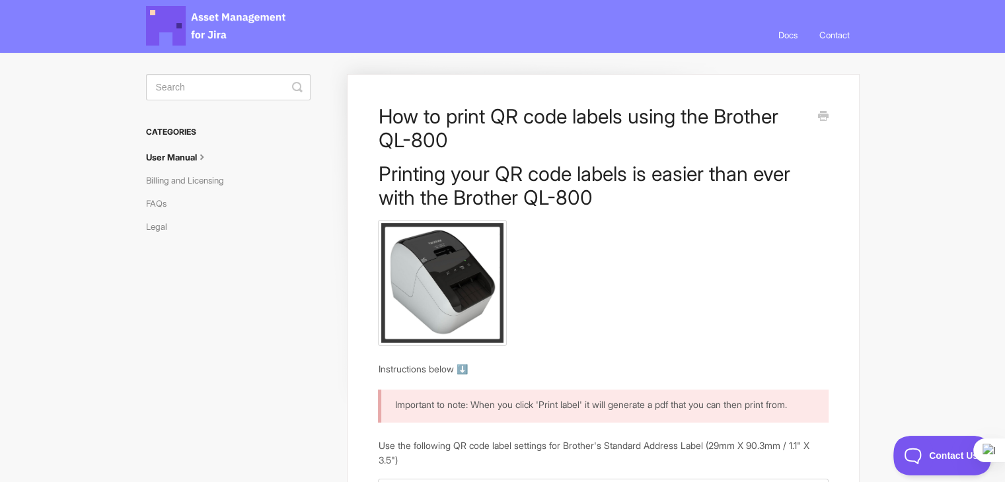
click at [714, 330] on p at bounding box center [603, 283] width 450 height 126
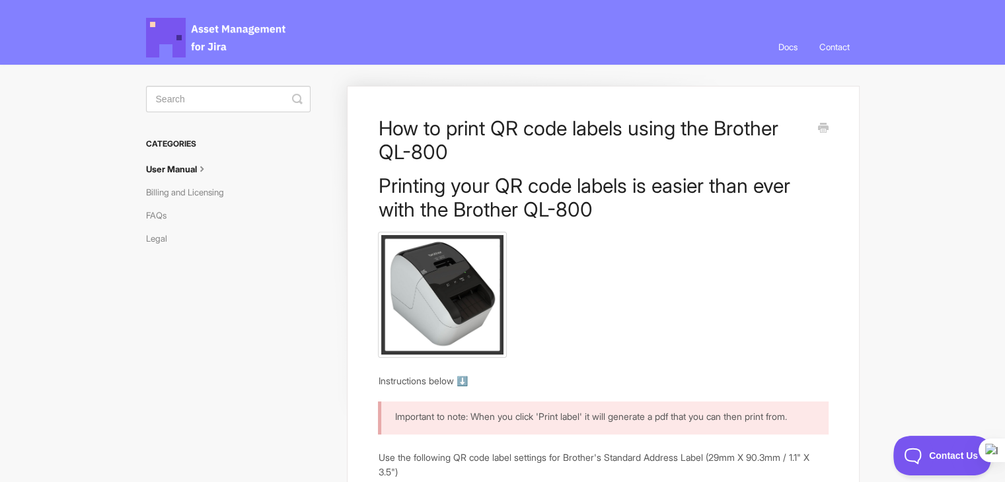
scroll to position [0, 0]
